Goal: Task Accomplishment & Management: Complete application form

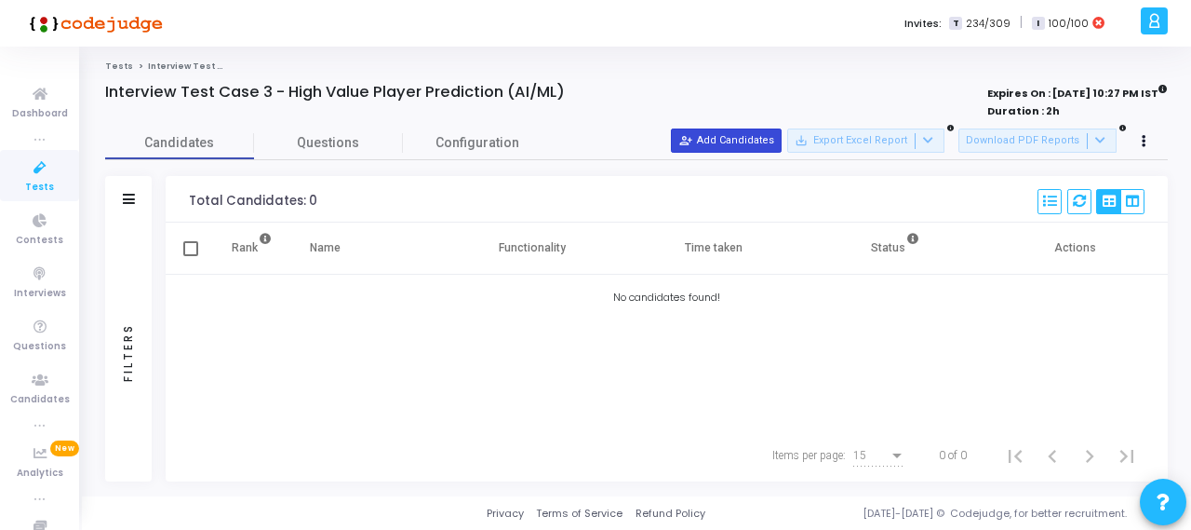
click at [753, 142] on button "person_add_alt Add Candidates" at bounding box center [726, 140] width 111 height 24
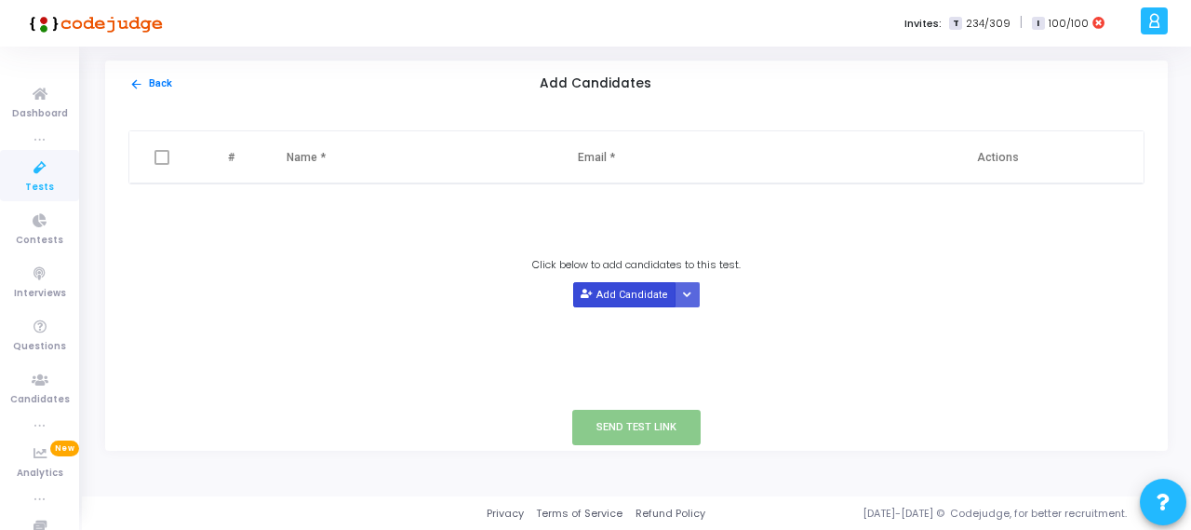
click at [624, 293] on button "Add Candidate" at bounding box center [624, 294] width 102 height 25
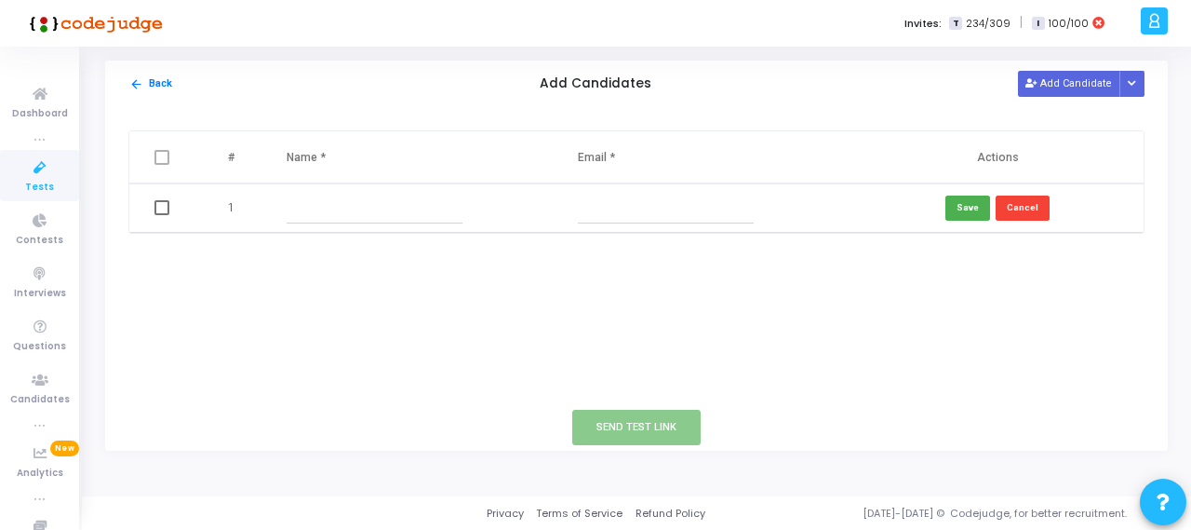
click at [320, 208] on input "text" at bounding box center [375, 208] width 176 height 31
paste input "adityasoni5859gmailcom"
type input "adityasoni5859gmailcom"
click at [624, 204] on input "text" at bounding box center [666, 208] width 176 height 31
paste input "[EMAIL_ADDRESS][DOMAIN_NAME]"
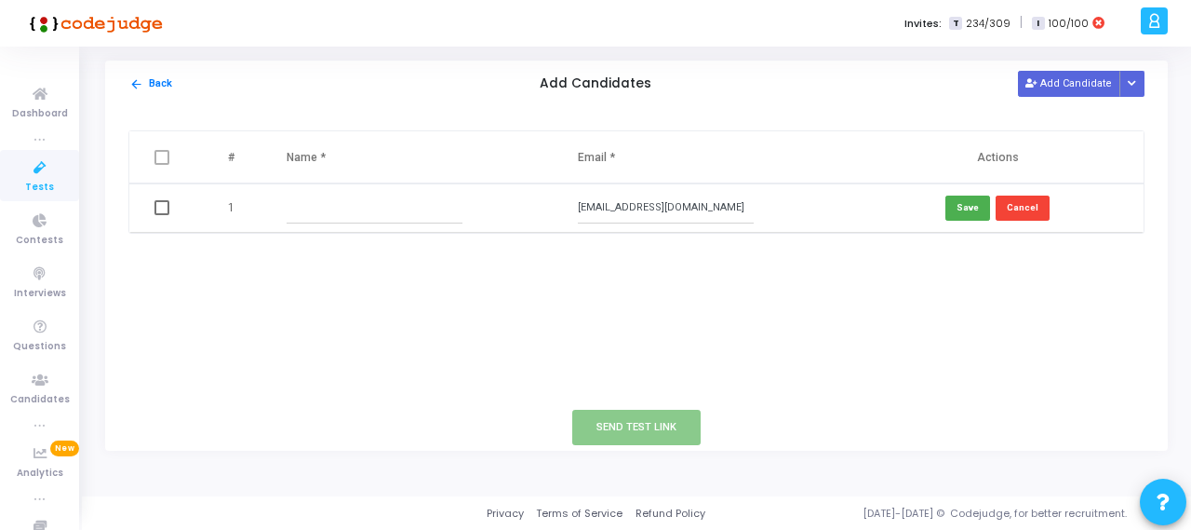
type input "[EMAIL_ADDRESS][DOMAIN_NAME]"
click at [370, 206] on input "text" at bounding box center [375, 208] width 176 height 31
paste input "adityasoni5859gmailcom"
drag, startPoint x: 411, startPoint y: 210, endPoint x: 330, endPoint y: 210, distance: 81.0
click at [330, 210] on input "adityasoni5859gmailcom" at bounding box center [375, 208] width 176 height 31
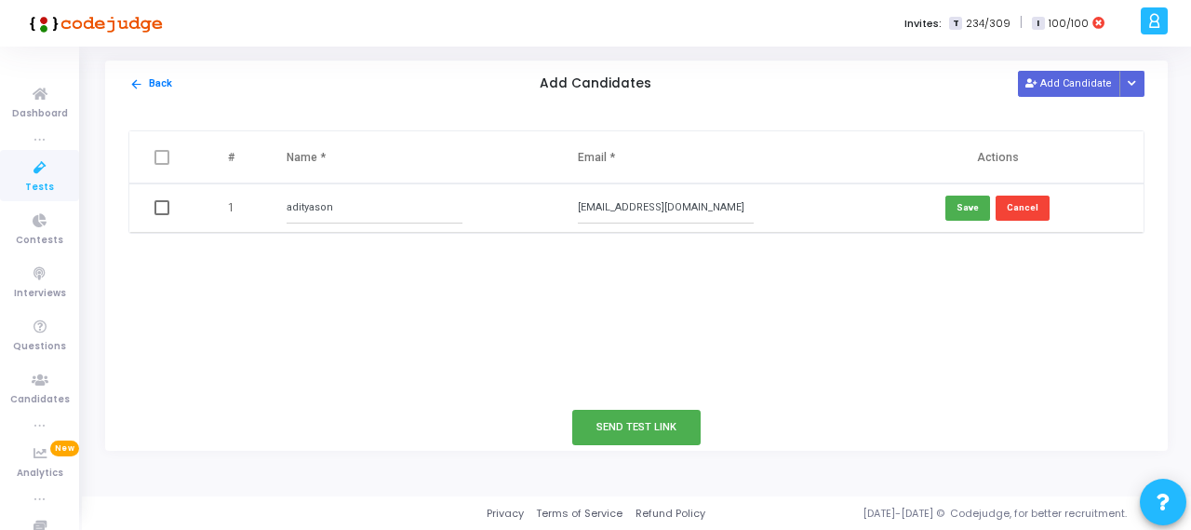
click at [314, 204] on input "adityason" at bounding box center [375, 208] width 176 height 31
click at [354, 206] on input "aditya son" at bounding box center [375, 208] width 176 height 31
type input "[PERSON_NAME]"
click at [964, 211] on button "Save" at bounding box center [968, 207] width 45 height 25
click at [152, 206] on td at bounding box center [163, 207] width 69 height 49
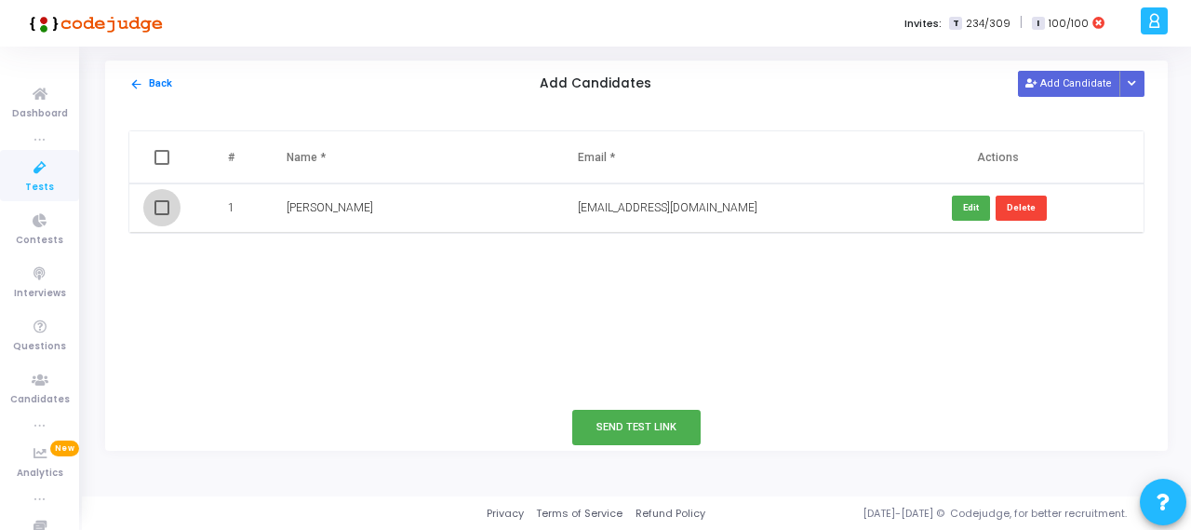
click at [163, 209] on span at bounding box center [161, 207] width 15 height 15
click at [162, 215] on input "checkbox" at bounding box center [161, 215] width 1 height 1
checkbox input "true"
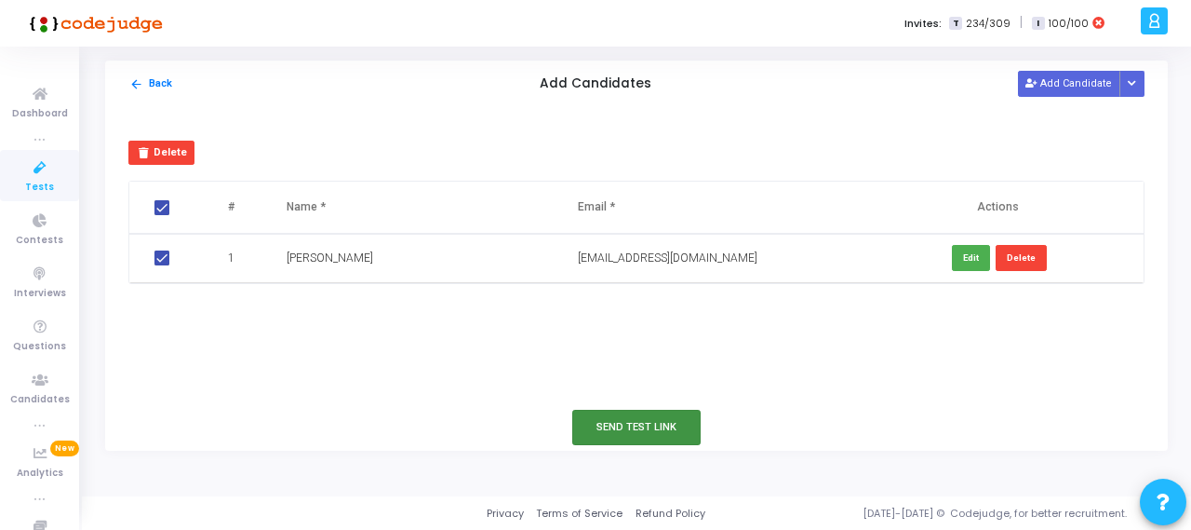
click at [631, 423] on button "Send Test Link" at bounding box center [636, 426] width 128 height 34
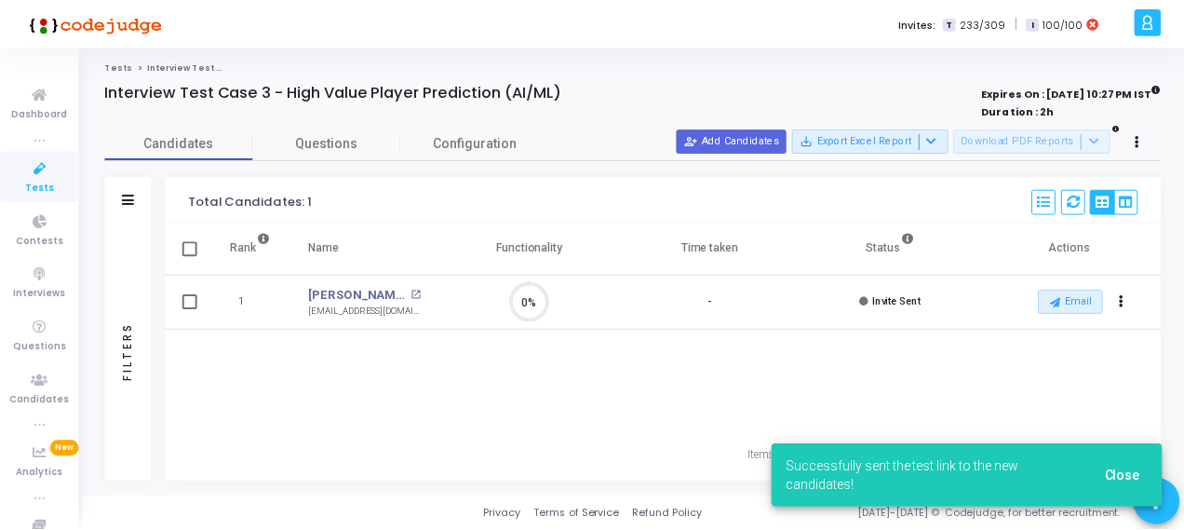
scroll to position [39, 47]
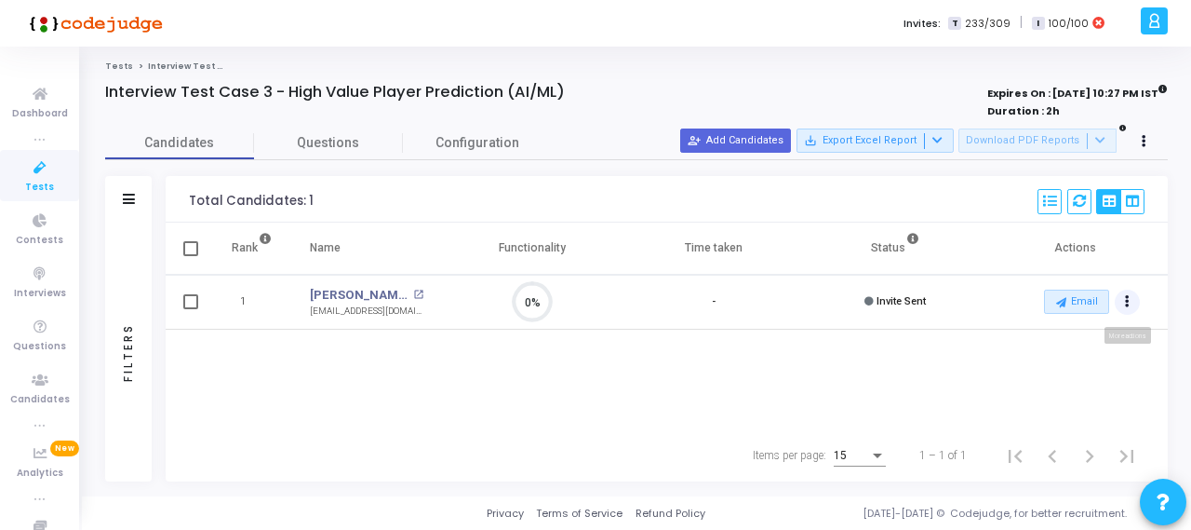
click at [1124, 302] on button "Actions" at bounding box center [1128, 302] width 26 height 26
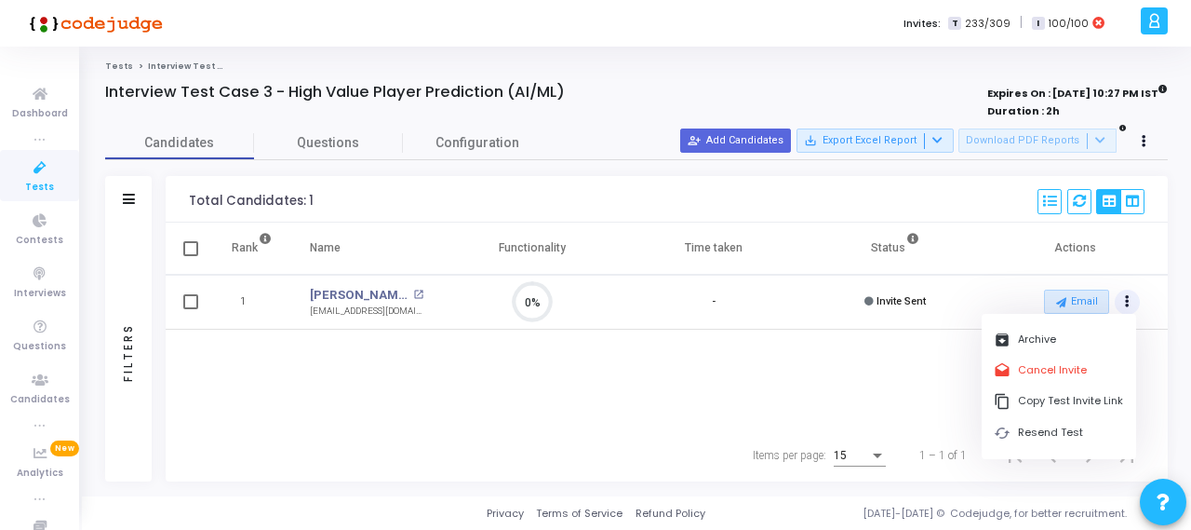
click at [885, 368] on div "Rank Name Functionality Time taken Status Actions 1 [PERSON_NAME] open_in_new […" at bounding box center [667, 325] width 1002 height 207
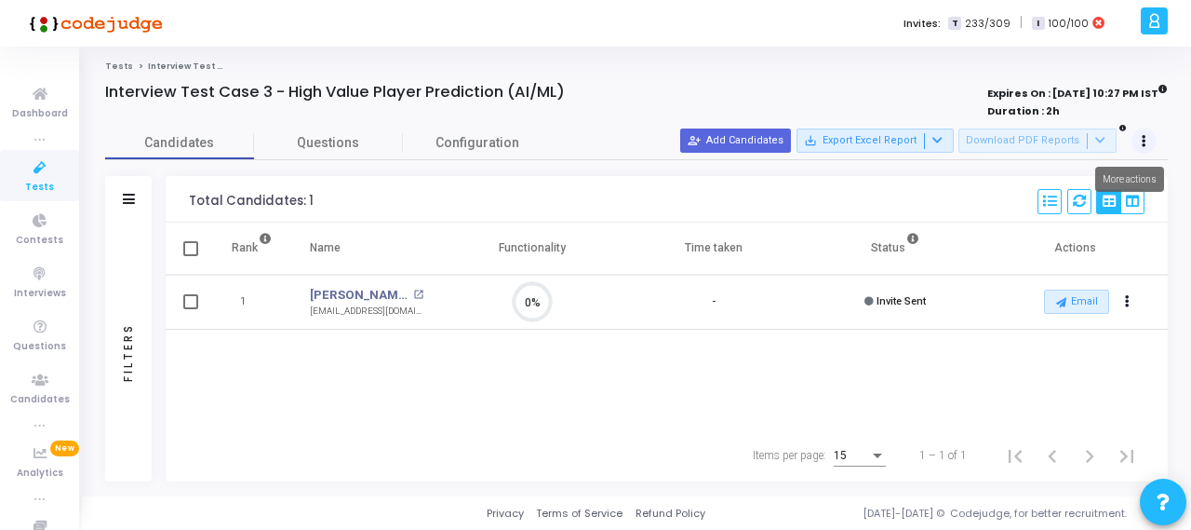
click at [1137, 136] on button at bounding box center [1145, 141] width 26 height 26
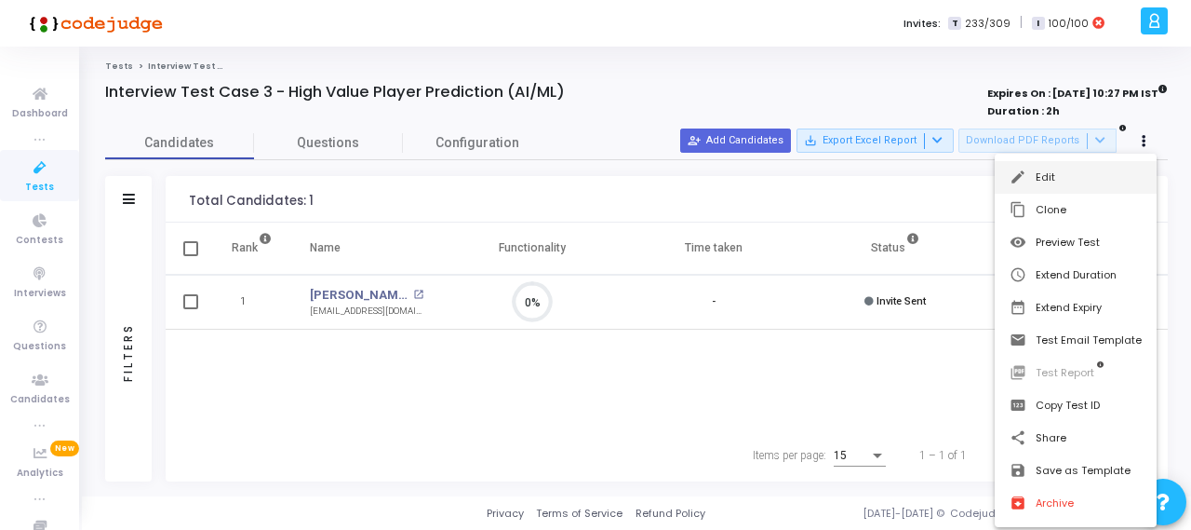
click at [1064, 180] on button "edit Edit" at bounding box center [1076, 177] width 162 height 33
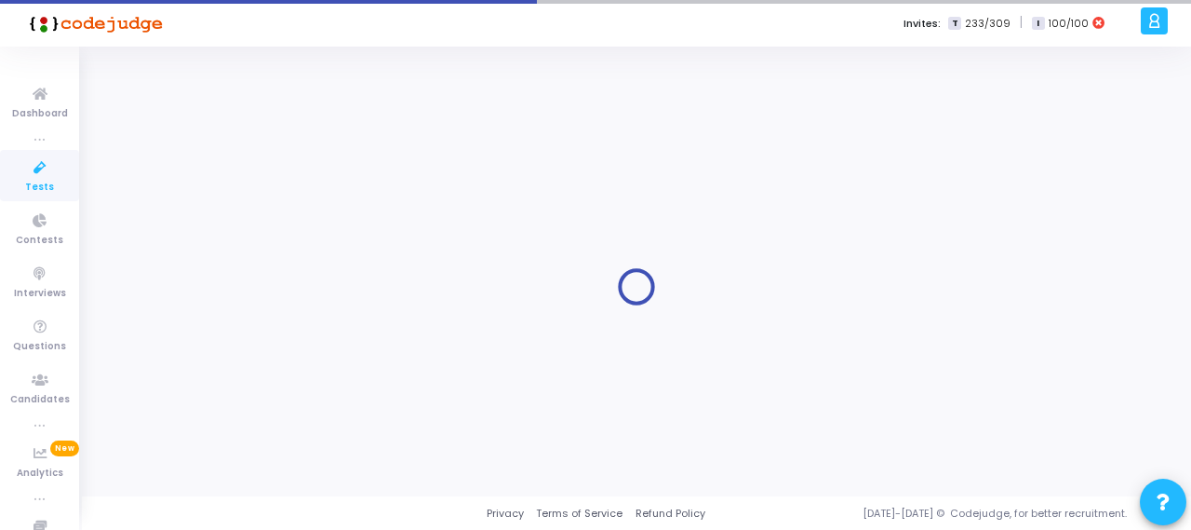
radio input "true"
type input "[DATE] 10:27 PM"
type input "2"
type input "50"
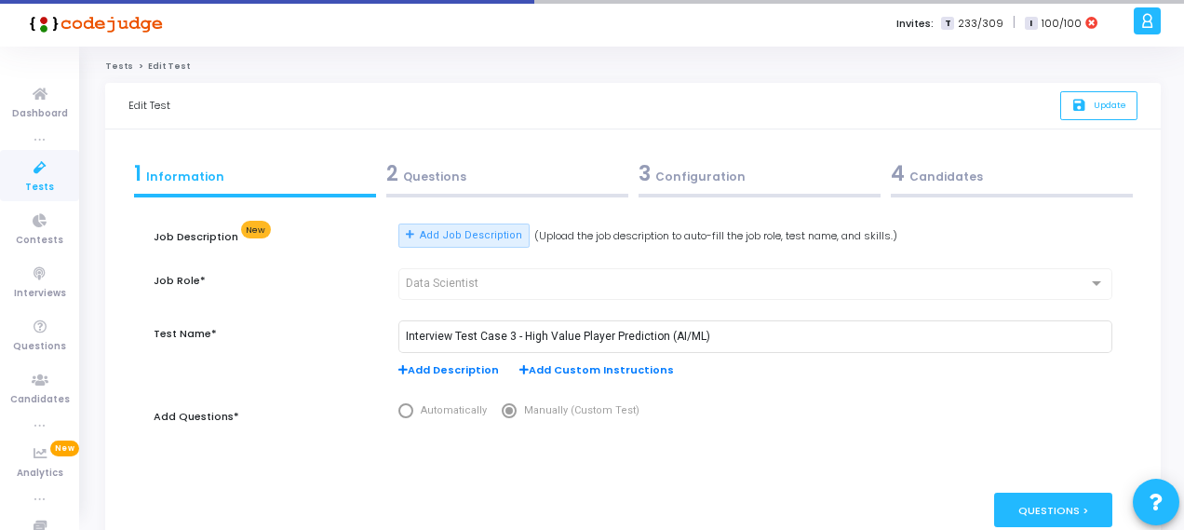
click at [715, 168] on div "3 Configuration" at bounding box center [759, 173] width 242 height 31
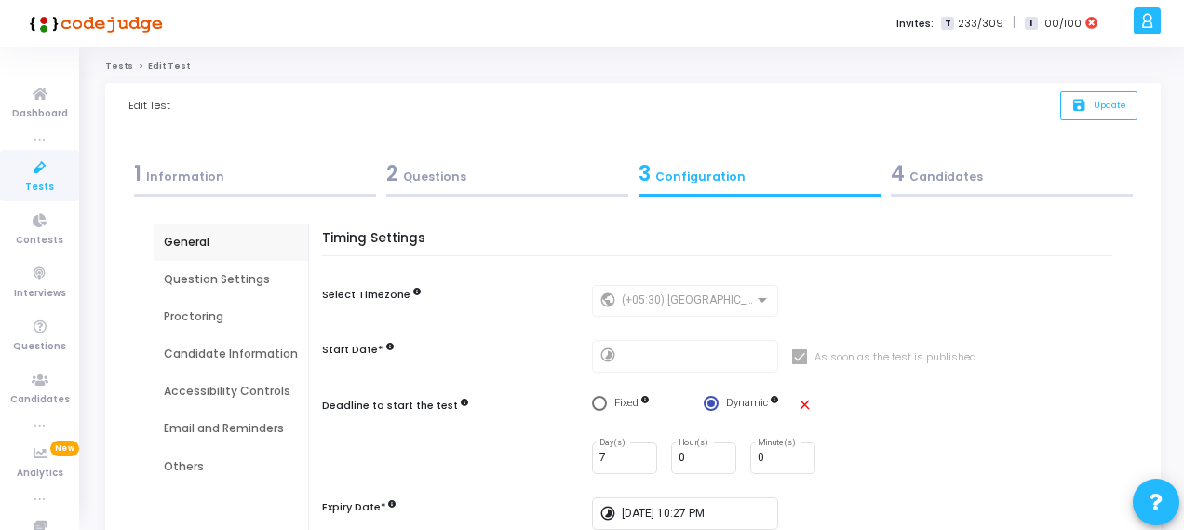
click at [199, 180] on div "1 Information" at bounding box center [255, 173] width 242 height 31
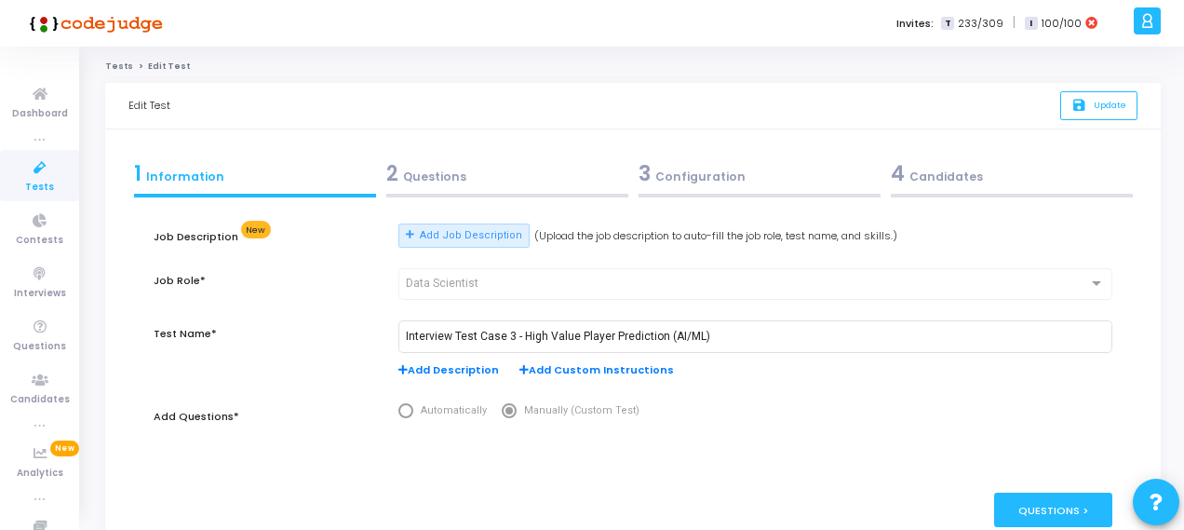
click at [114, 67] on link "Tests" at bounding box center [119, 65] width 28 height 11
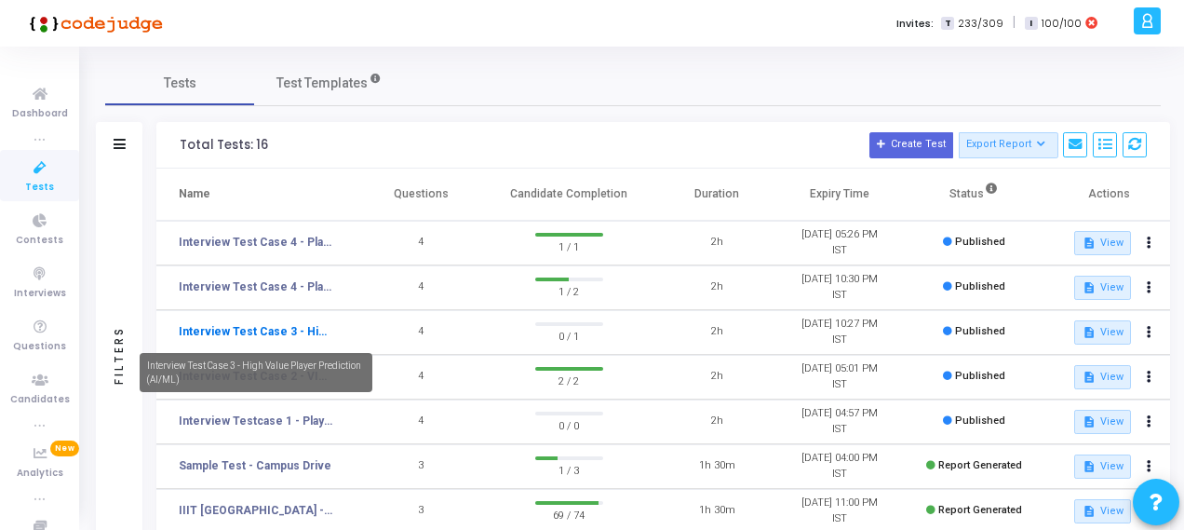
click at [263, 332] on link "Interview Test Case 3 - High Value Player Prediction (AI/ML)" at bounding box center [256, 331] width 154 height 17
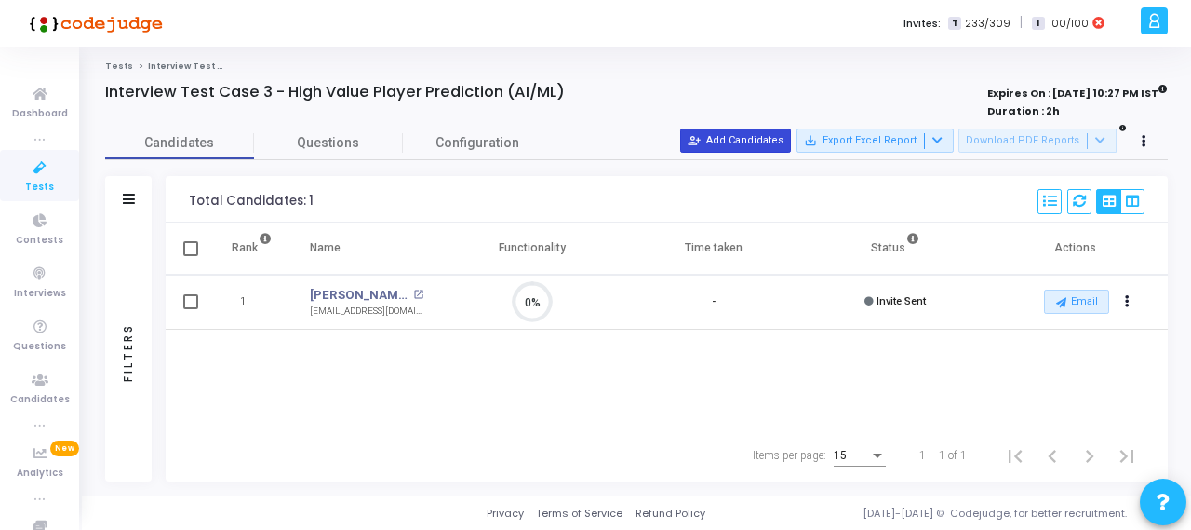
scroll to position [39, 47]
click at [758, 144] on button "person_add_alt Add Candidates" at bounding box center [735, 140] width 111 height 24
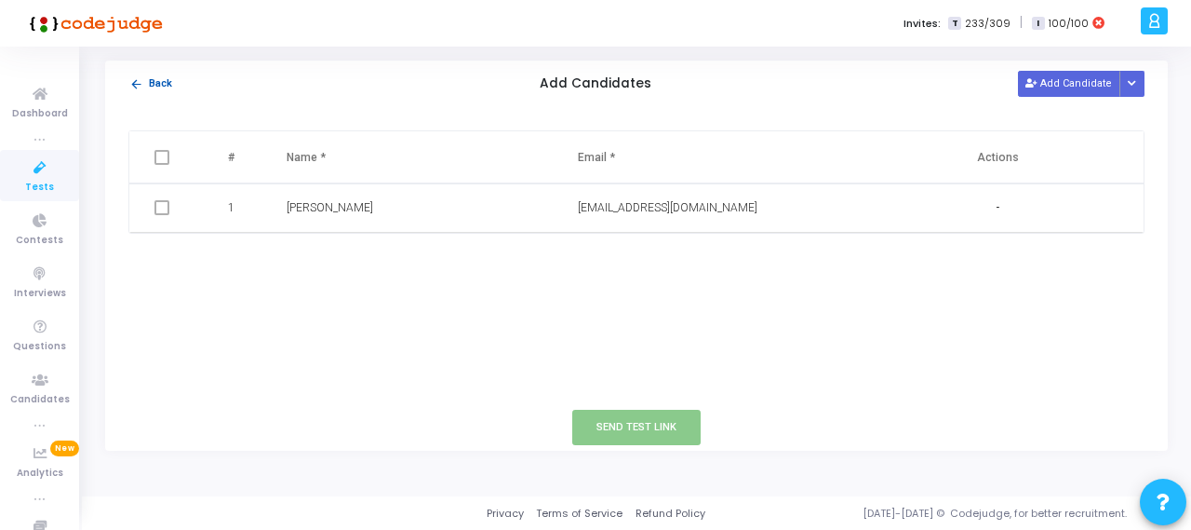
click at [128, 79] on button "arrow_back Back" at bounding box center [150, 84] width 45 height 18
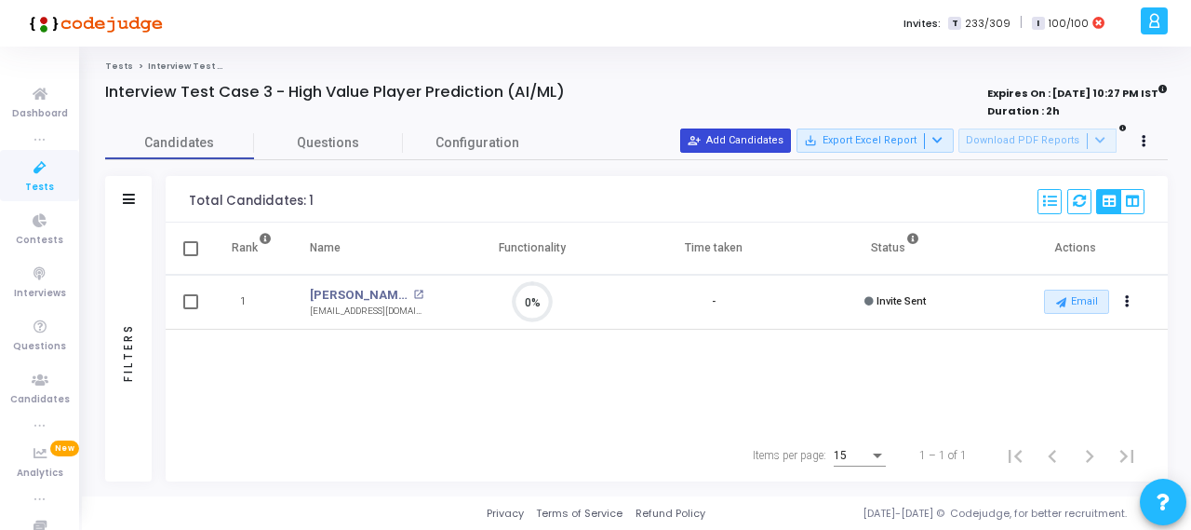
click at [748, 143] on button "person_add_alt Add Candidates" at bounding box center [735, 140] width 111 height 24
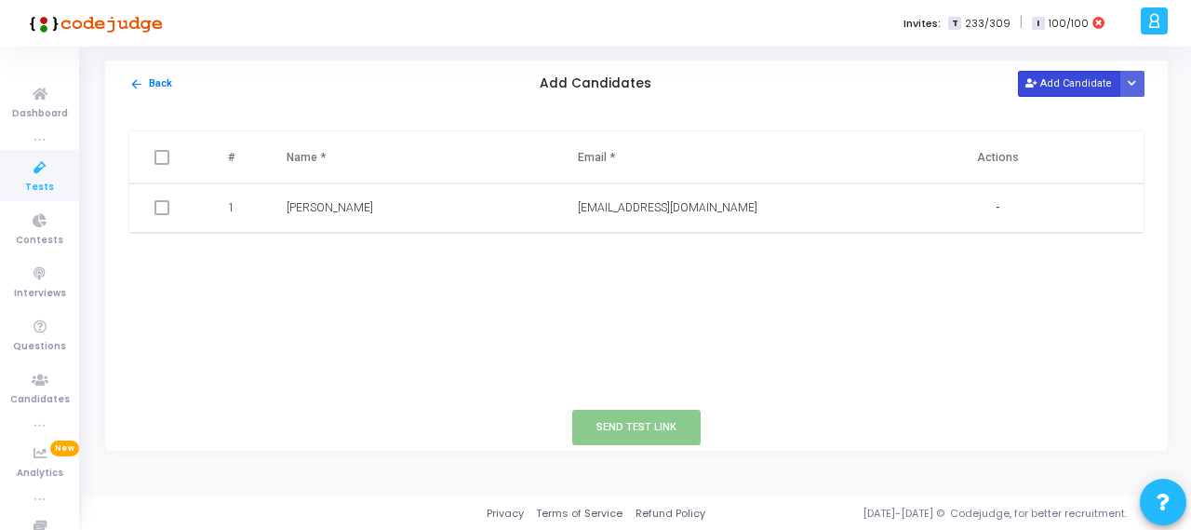
click at [1080, 95] on button "Add Candidate" at bounding box center [1069, 83] width 102 height 25
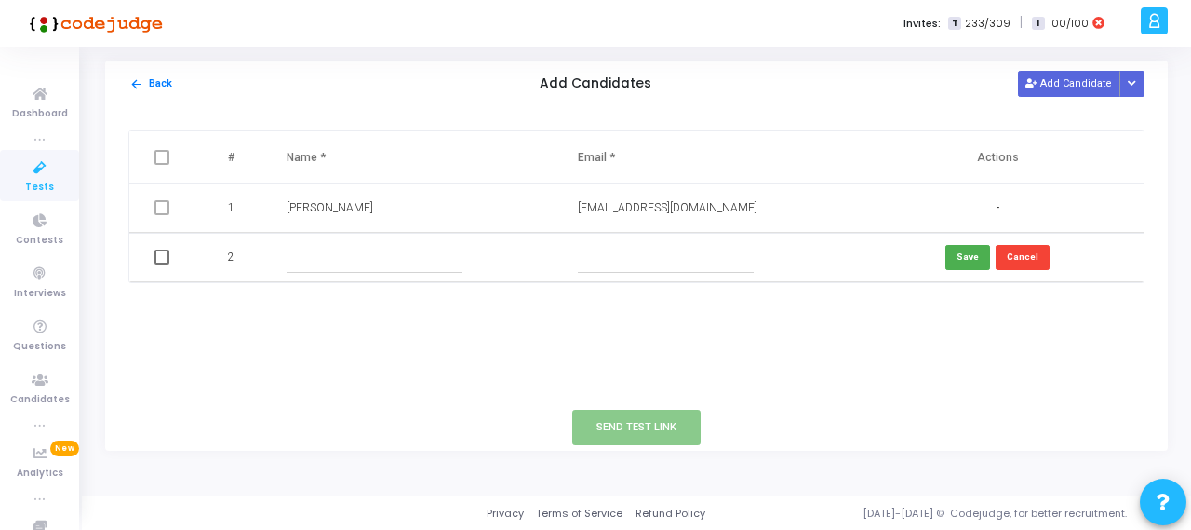
click at [327, 259] on input "text" at bounding box center [375, 257] width 176 height 31
paste input "shree05sonawanegmailcom"
type input "shree05sonawanegmailcom"
drag, startPoint x: 415, startPoint y: 262, endPoint x: 264, endPoint y: 260, distance: 150.8
click at [265, 260] on tr "2 shree05sonawanegmailcom Save Cancel" at bounding box center [636, 257] width 1014 height 49
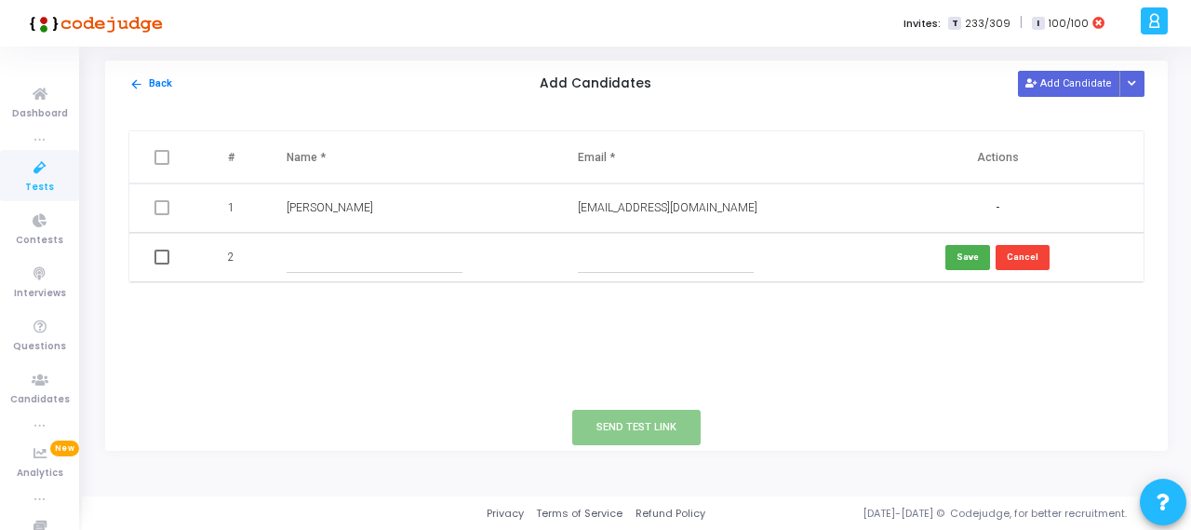
click at [644, 262] on input "text" at bounding box center [666, 257] width 176 height 31
paste input "[EMAIL_ADDRESS][DOMAIN_NAME]"
type input "[EMAIL_ADDRESS][DOMAIN_NAME]"
click at [379, 260] on input "text" at bounding box center [375, 257] width 176 height 31
paste input "[PERSON_NAME]"
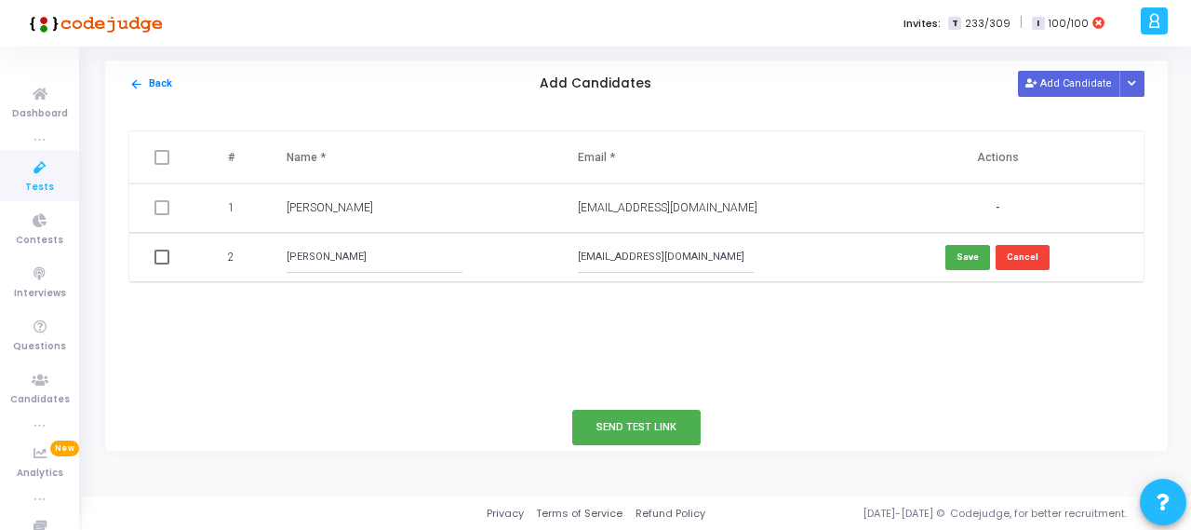
type input "[PERSON_NAME]"
click at [159, 254] on span at bounding box center [161, 256] width 15 height 15
click at [161, 264] on input "checkbox" at bounding box center [161, 264] width 1 height 1
checkbox input "true"
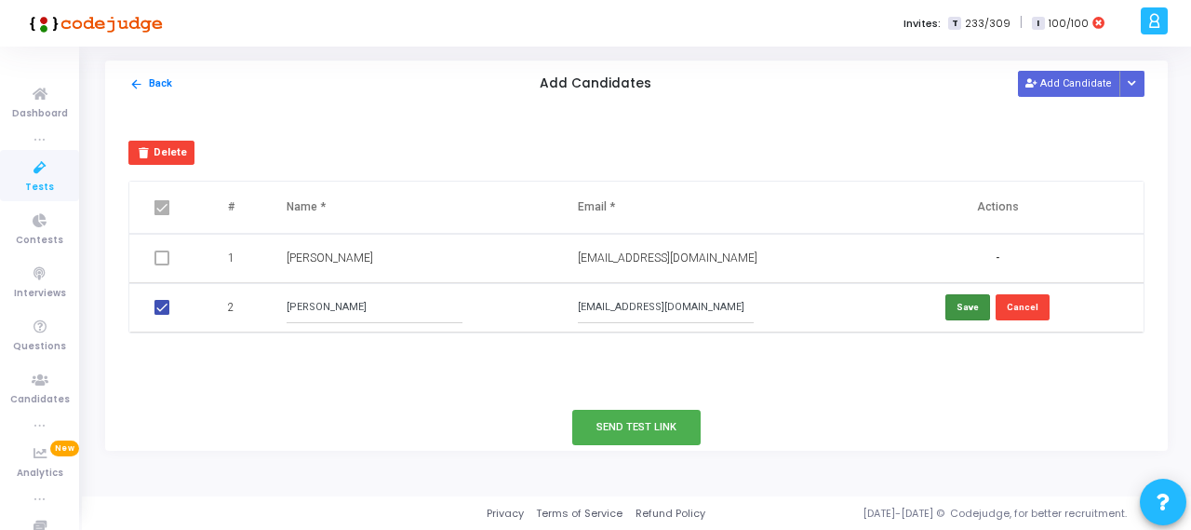
click at [957, 307] on button "Save" at bounding box center [968, 306] width 45 height 25
click at [153, 204] on th at bounding box center [163, 207] width 69 height 52
click at [164, 202] on span at bounding box center [161, 207] width 15 height 15
click at [162, 215] on input "checkbox" at bounding box center [161, 215] width 1 height 1
checkbox input "false"
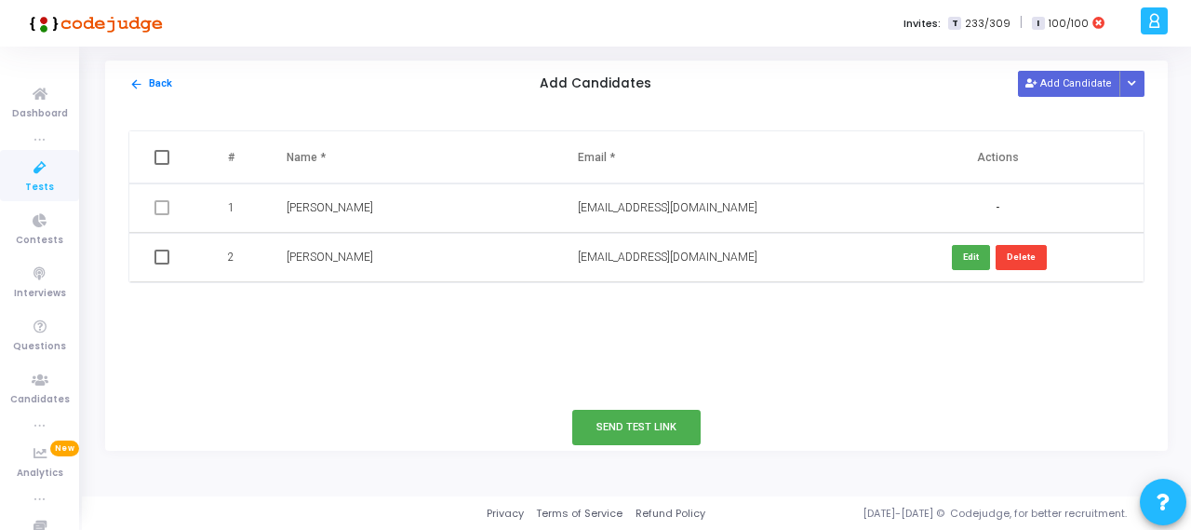
click at [161, 252] on span at bounding box center [161, 256] width 15 height 15
click at [161, 264] on input "checkbox" at bounding box center [161, 264] width 1 height 1
checkbox input "true"
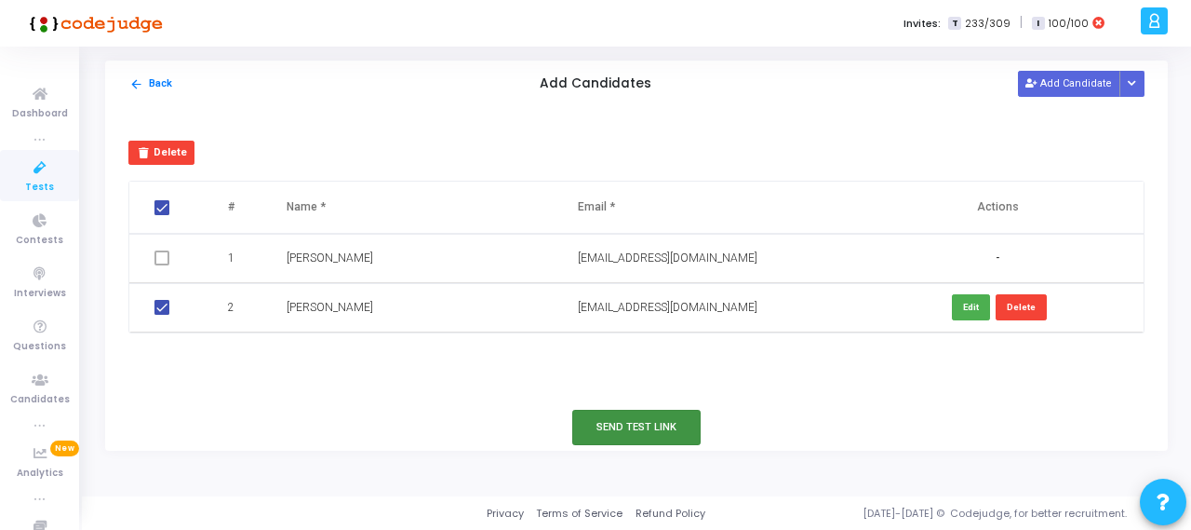
click at [651, 427] on button "Send Test Link" at bounding box center [636, 426] width 128 height 34
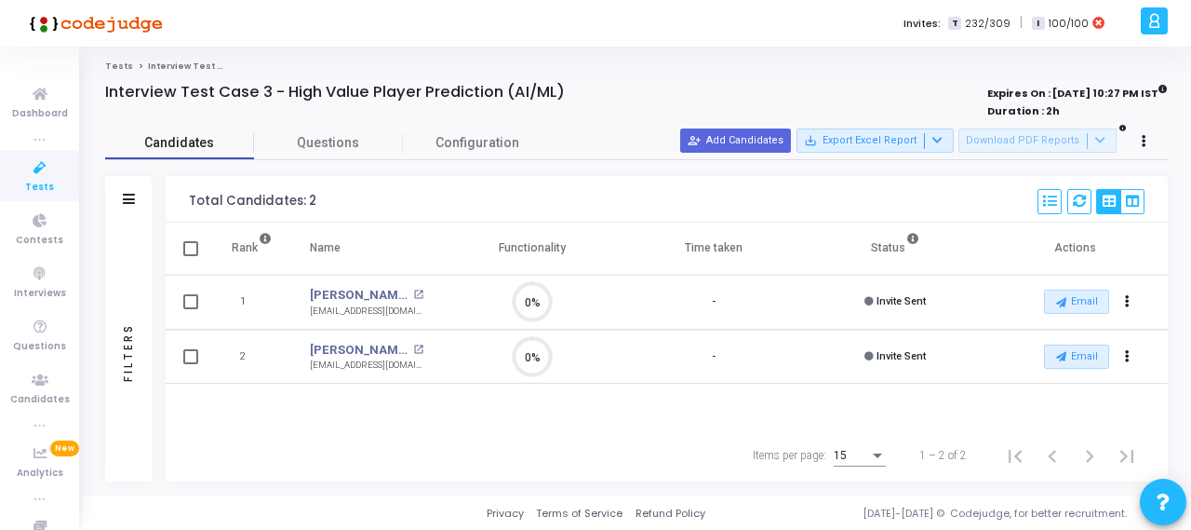
click at [162, 139] on span "Candidates" at bounding box center [179, 143] width 149 height 20
click at [117, 67] on link "Tests" at bounding box center [119, 65] width 28 height 11
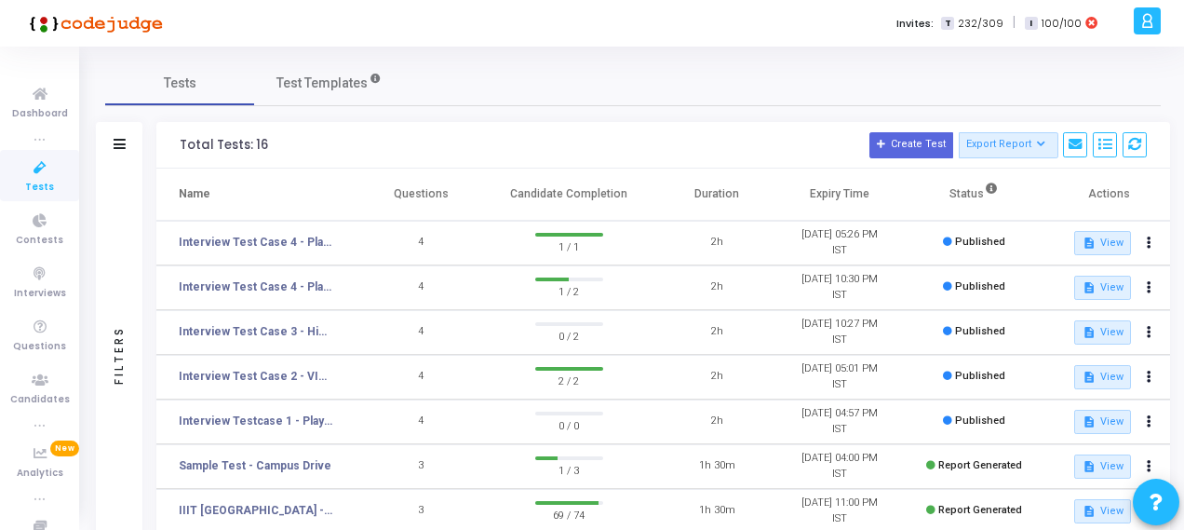
click at [560, 253] on span "1 / 1" at bounding box center [569, 245] width 68 height 19
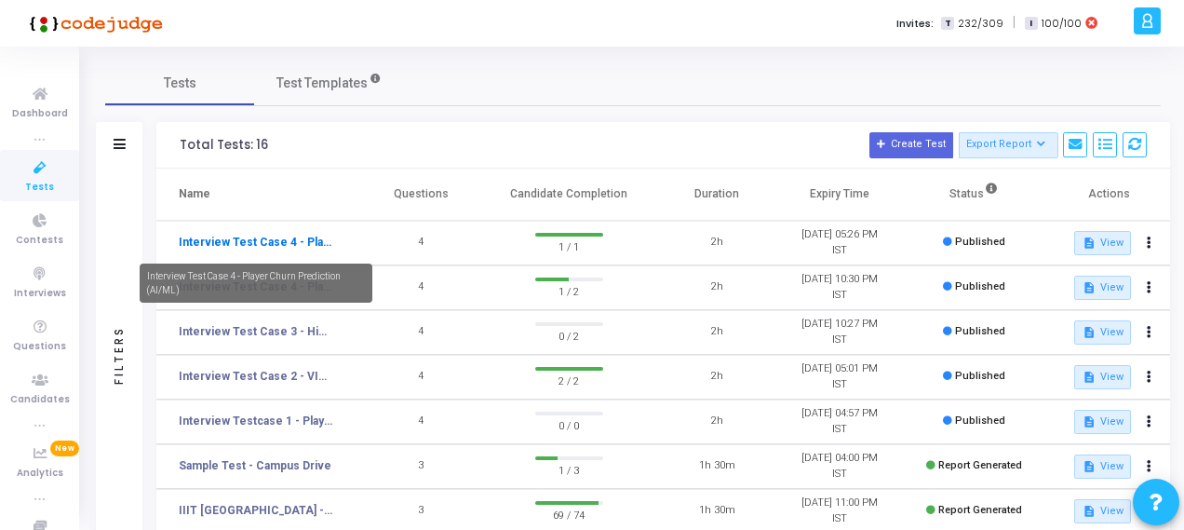
click at [298, 234] on link "Interview Test Case 4 - Player Churn Prediction (AI/ML)" at bounding box center [256, 242] width 154 height 17
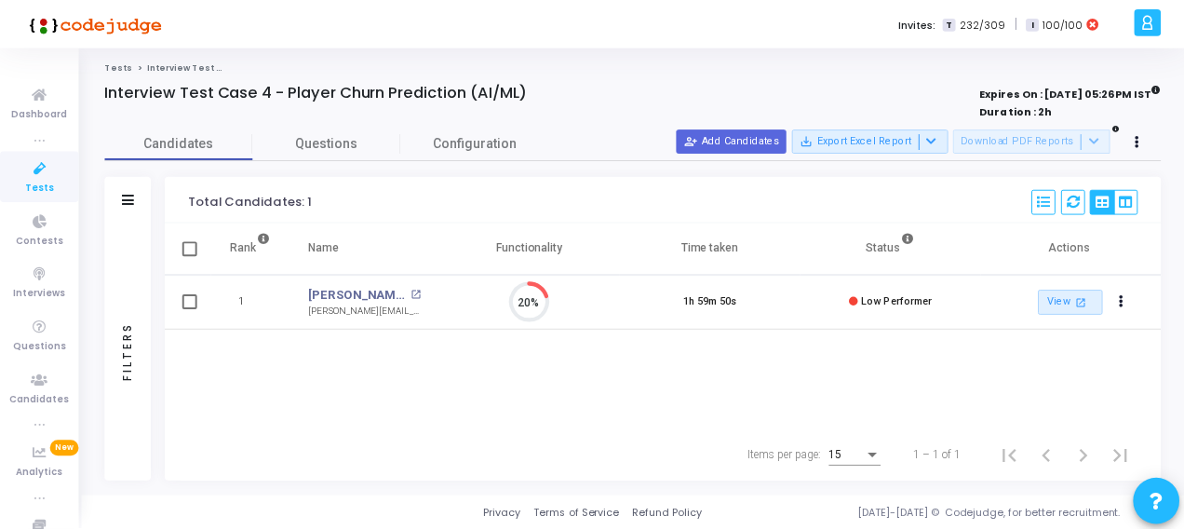
scroll to position [39, 47]
drag, startPoint x: 685, startPoint y: 298, endPoint x: 750, endPoint y: 302, distance: 65.3
click at [750, 302] on td "1h 59m 50s" at bounding box center [714, 302] width 181 height 55
click at [542, 296] on circle at bounding box center [531, 301] width 23 height 23
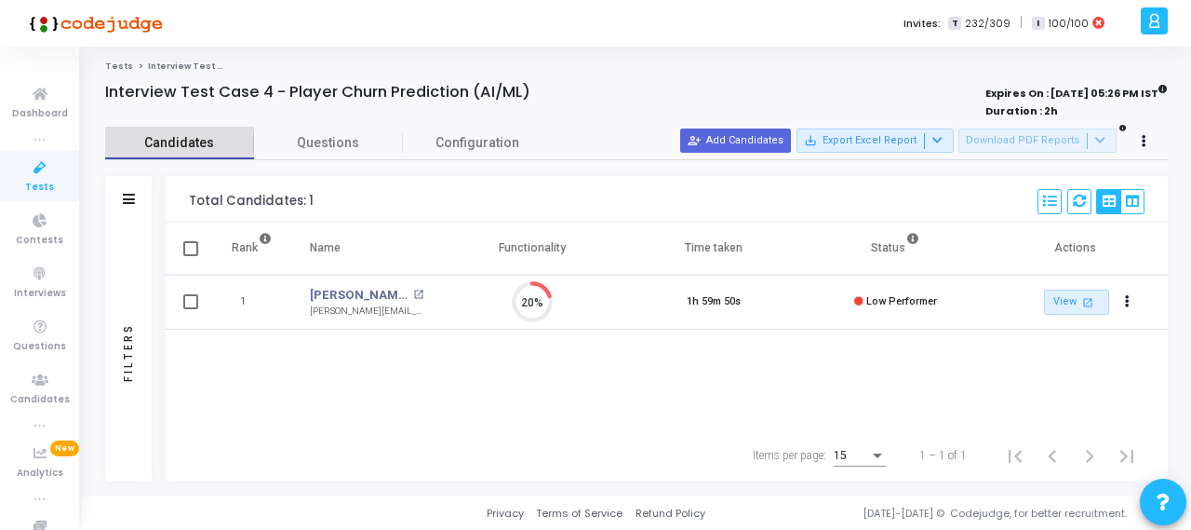
click at [182, 141] on span "Candidates" at bounding box center [179, 143] width 149 height 20
click at [187, 139] on span "Candidates" at bounding box center [179, 143] width 149 height 20
click at [112, 66] on link "Tests" at bounding box center [119, 65] width 28 height 11
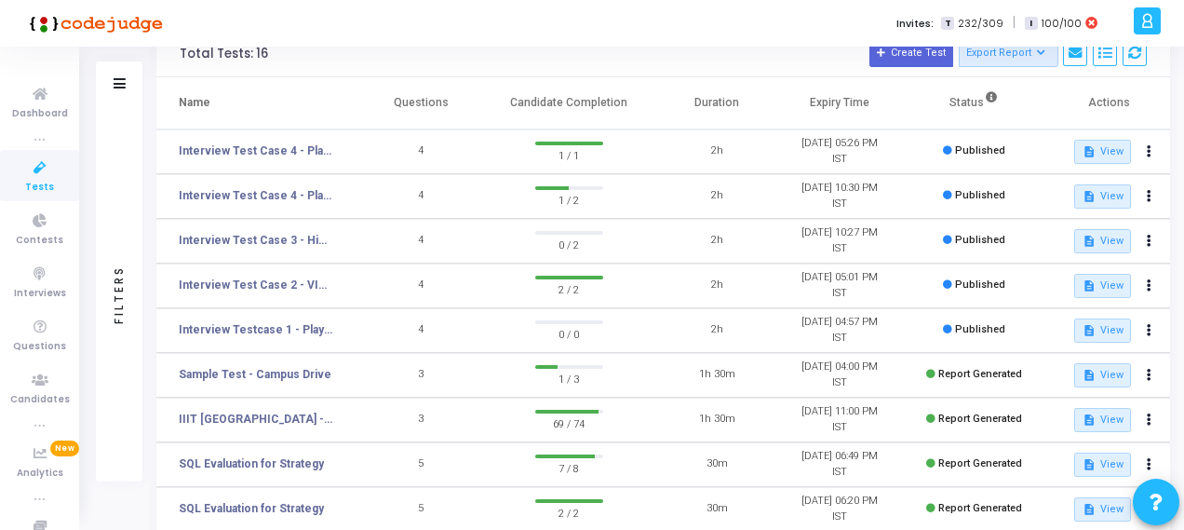
scroll to position [93, 0]
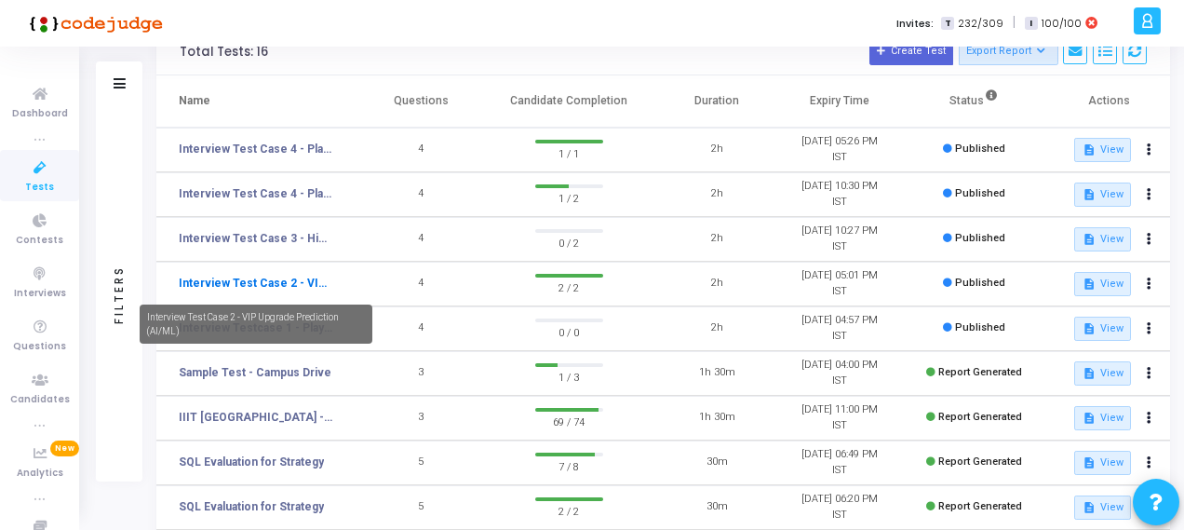
click at [259, 288] on link "Interview Test Case 2 - VIP Upgrade Prediction (AI/ML)" at bounding box center [256, 283] width 154 height 17
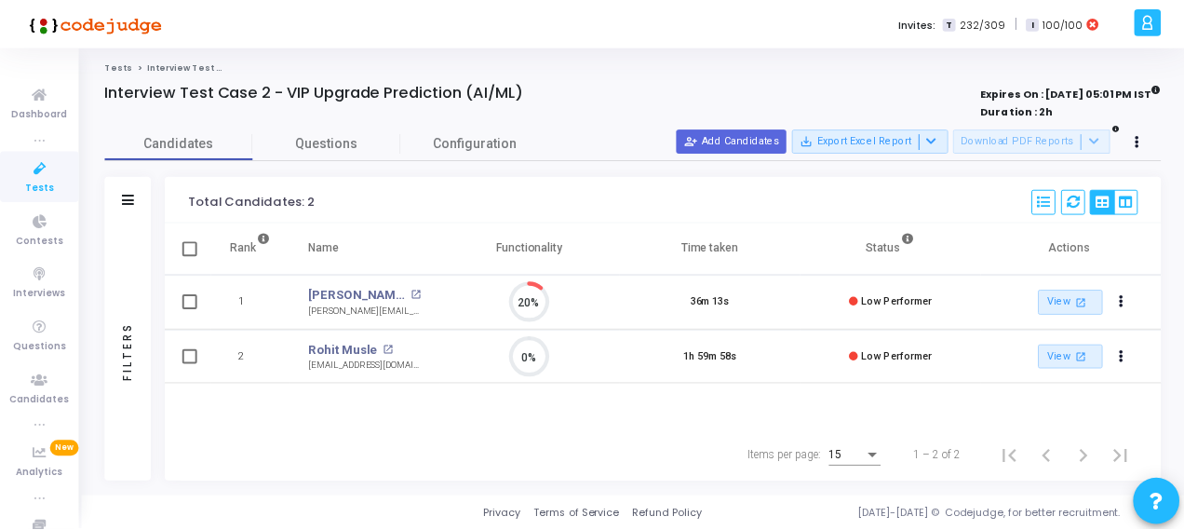
scroll to position [39, 47]
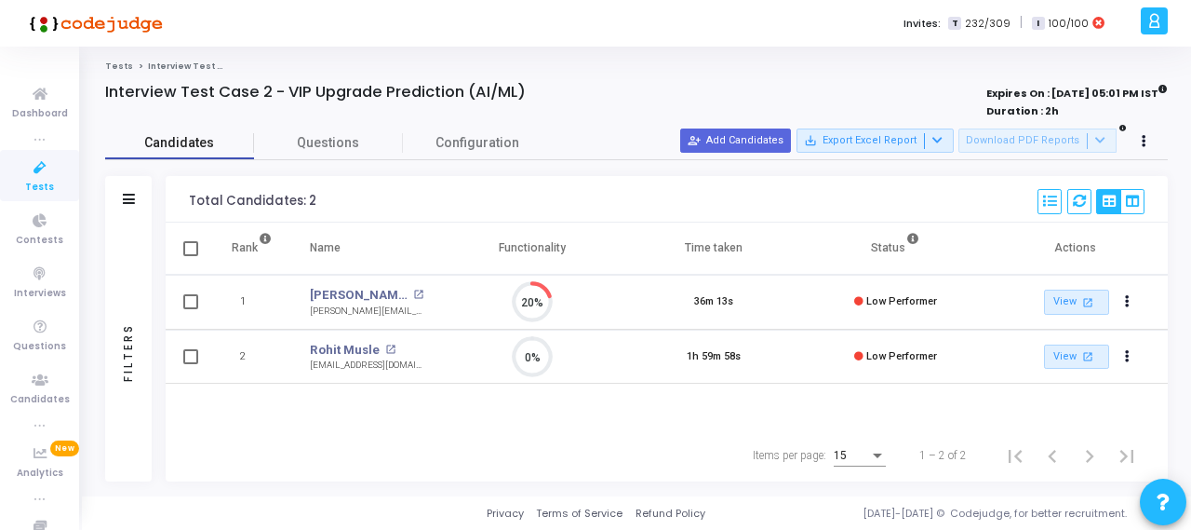
click at [157, 140] on span "Candidates" at bounding box center [179, 143] width 149 height 20
click at [109, 77] on div "Tests Interview Test Case 2 - VIP Upgrade Prediction (AI/ML) Interview Test Cas…" at bounding box center [636, 271] width 1063 height 422
click at [110, 75] on div "Tests Interview Test Case 2 - VIP Upgrade Prediction (AI/ML) Interview Test Cas…" at bounding box center [636, 271] width 1063 height 422
click at [114, 68] on link "Tests" at bounding box center [119, 65] width 28 height 11
